Goal: Check status: Check status

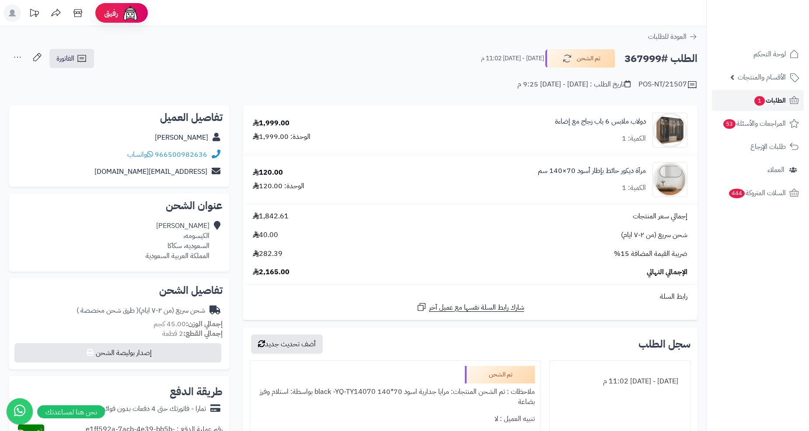
click at [761, 97] on span "1" at bounding box center [759, 101] width 10 height 10
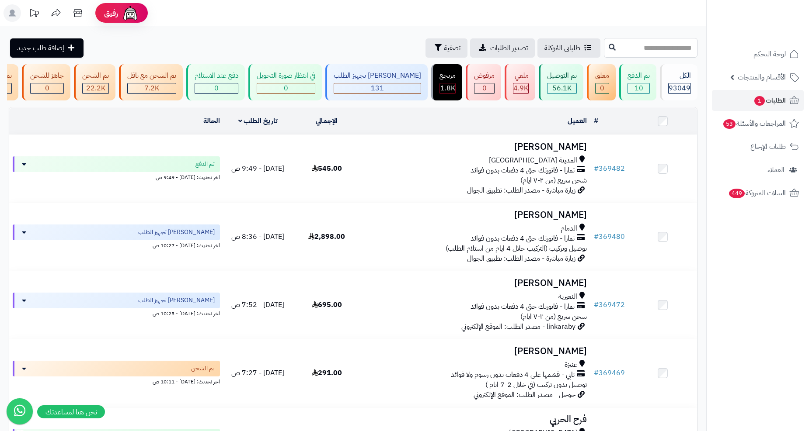
click at [626, 56] on input "text" at bounding box center [651, 48] width 94 height 20
paste input "******"
type input "******"
